Goal: Transaction & Acquisition: Purchase product/service

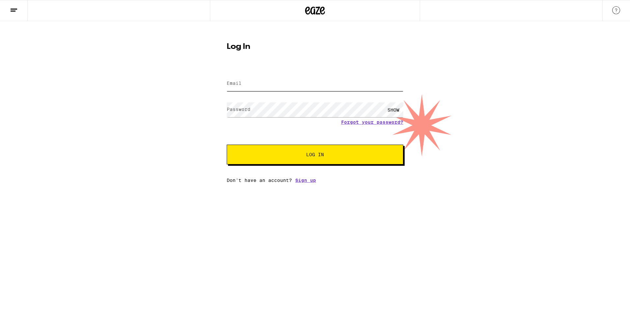
type input "[EMAIL_ADDRESS][DOMAIN_NAME]"
click at [285, 153] on span "Log In" at bounding box center [315, 154] width 123 height 5
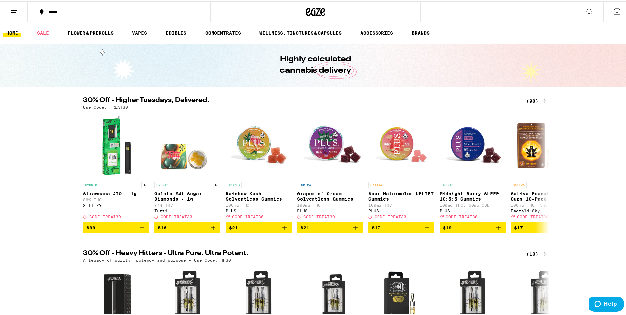
click at [115, 12] on div "*****" at bounding box center [122, 10] width 153 height 5
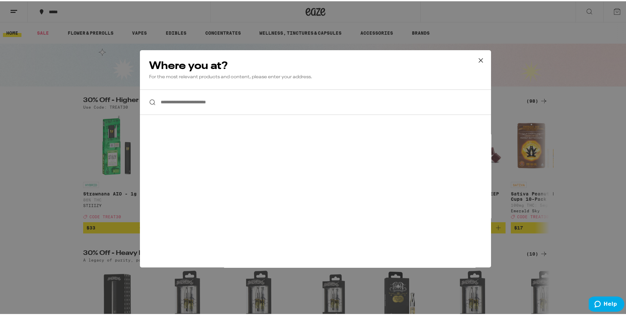
click at [189, 104] on input "**********" at bounding box center [315, 100] width 351 height 25
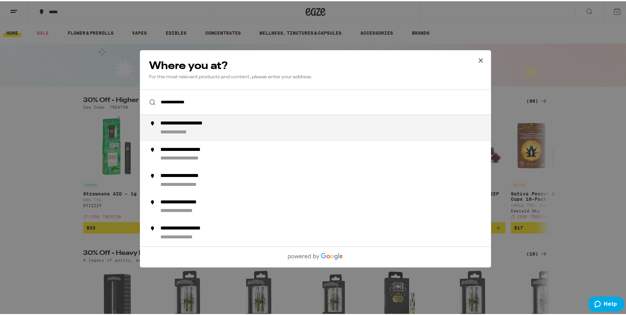
click at [212, 133] on div "**********" at bounding box center [328, 127] width 336 height 16
type input "**********"
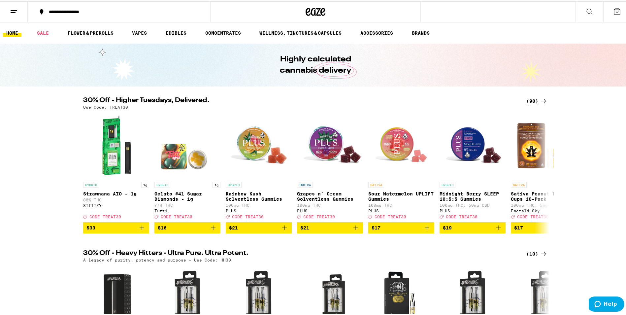
click at [585, 9] on icon at bounding box center [589, 10] width 8 height 8
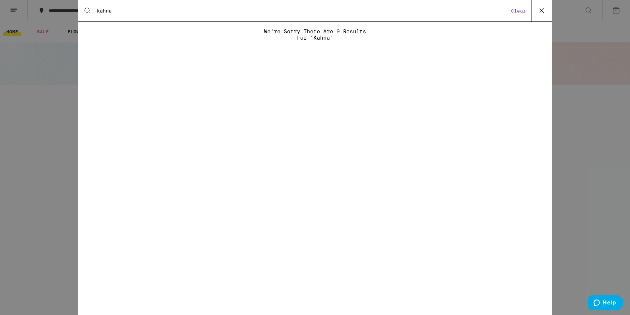
drag, startPoint x: 134, startPoint y: 12, endPoint x: 83, endPoint y: 16, distance: 50.9
click at [83, 16] on div "Search for Products kahna Clear" at bounding box center [315, 10] width 474 height 21
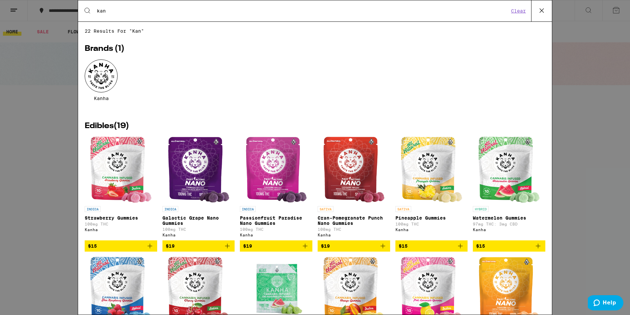
type input "kan"
click at [381, 250] on icon "Add to bag" at bounding box center [383, 246] width 8 height 8
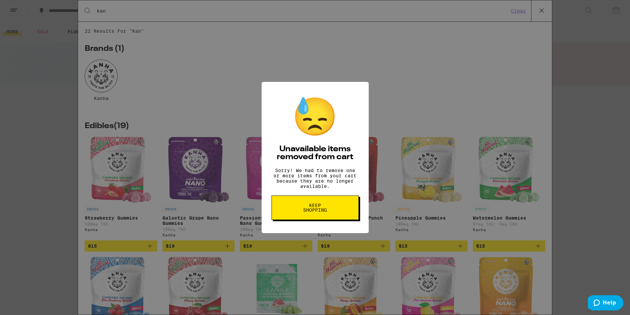
click at [344, 209] on button "Keep Shopping" at bounding box center [315, 207] width 87 height 24
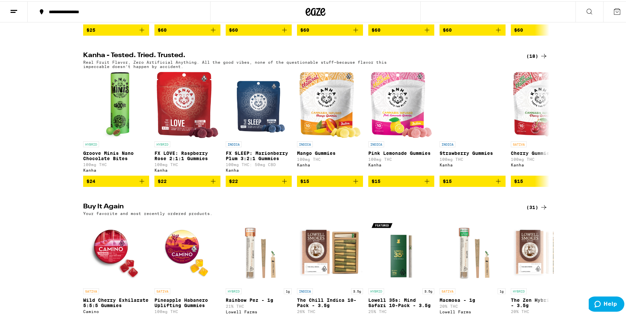
scroll to position [362, 0]
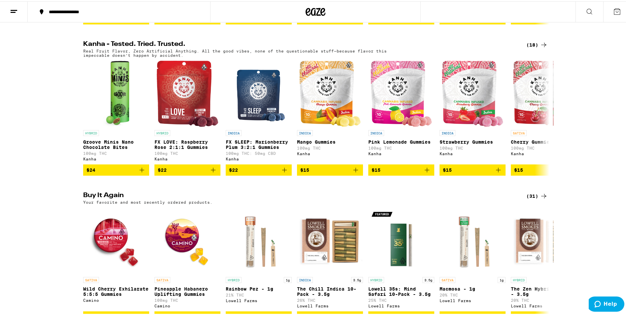
click at [532, 199] on div "(31)" at bounding box center [536, 195] width 21 height 8
click at [542, 199] on icon at bounding box center [543, 195] width 8 height 8
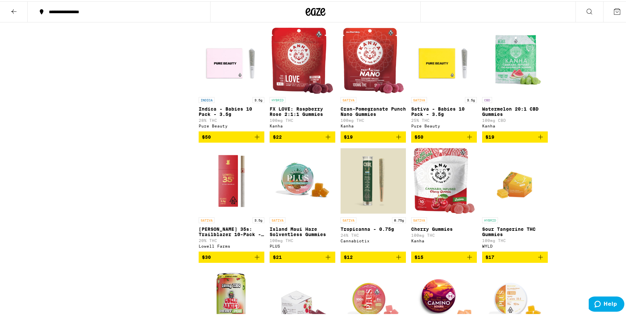
scroll to position [305, 0]
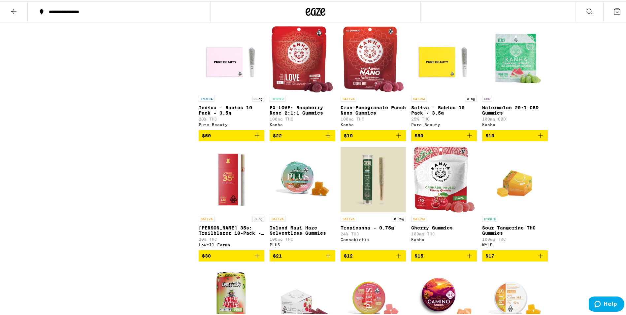
click at [397, 138] on icon "Add to bag" at bounding box center [398, 134] width 8 height 8
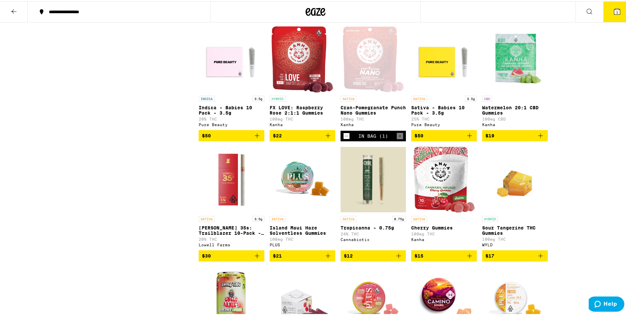
scroll to position [326, 0]
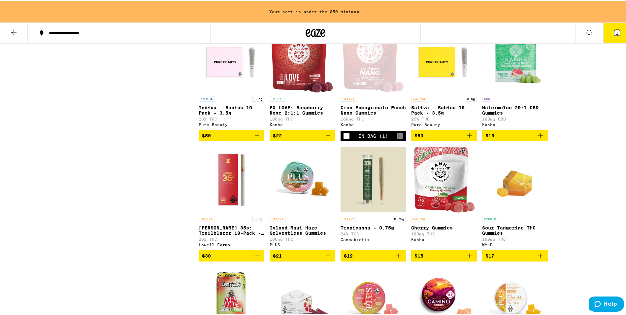
click at [325, 137] on icon "Add to bag" at bounding box center [327, 134] width 5 height 5
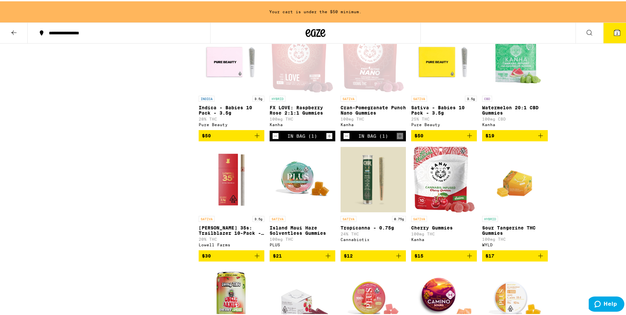
click at [274, 138] on icon "Decrement" at bounding box center [275, 135] width 6 height 8
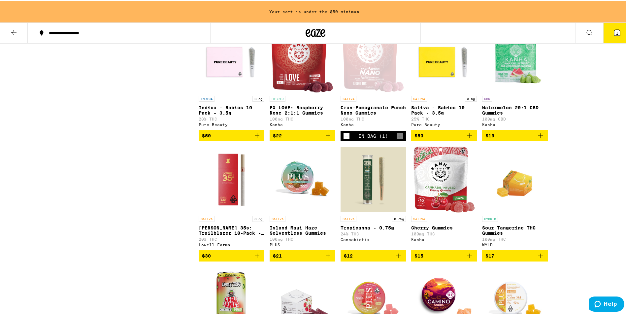
click at [324, 138] on icon "Add to bag" at bounding box center [328, 134] width 8 height 8
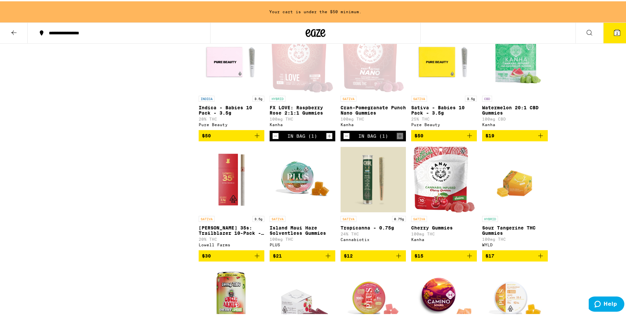
click at [468, 257] on icon "Add to bag" at bounding box center [469, 254] width 5 height 5
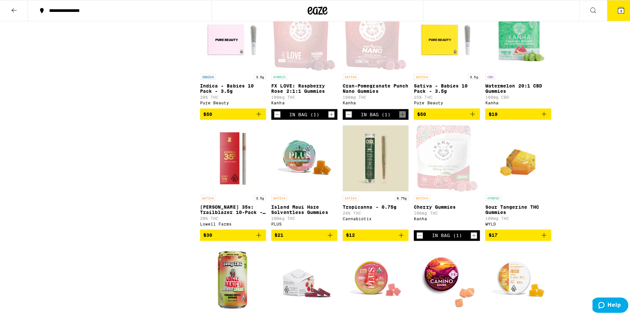
scroll to position [305, 0]
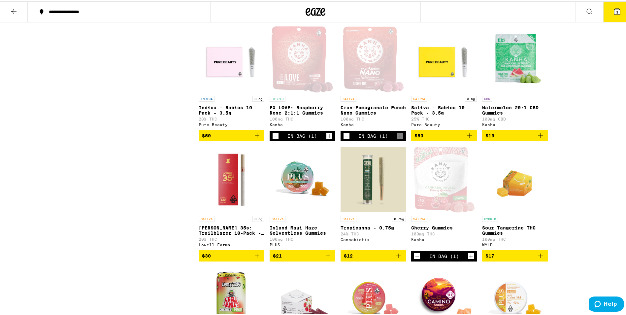
click at [616, 9] on span "3" at bounding box center [617, 11] width 2 height 4
